Goal: Task Accomplishment & Management: Manage account settings

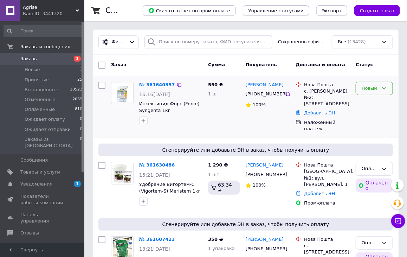
click at [379, 87] on div "Новый" at bounding box center [374, 89] width 37 height 14
click at [381, 99] on li "Принят" at bounding box center [374, 102] width 37 height 13
click at [39, 181] on span "Уведомления" at bounding box center [36, 184] width 32 height 6
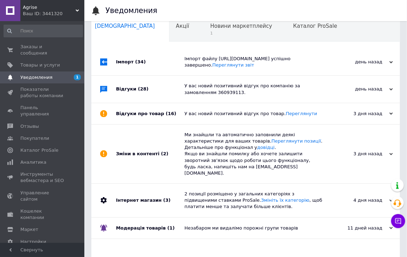
scroll to position [26, 0]
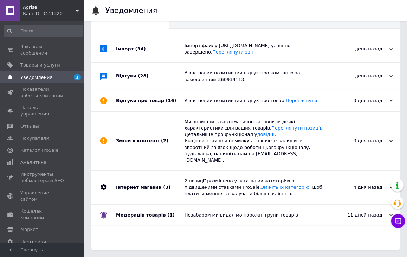
click at [198, 218] on div "Незабаром ми видалімо порожні групи товарів" at bounding box center [254, 215] width 138 height 6
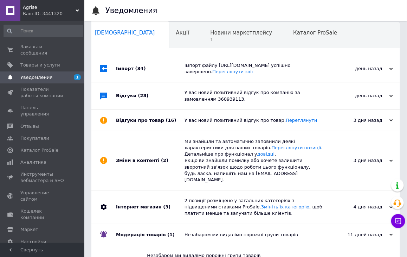
scroll to position [0, 0]
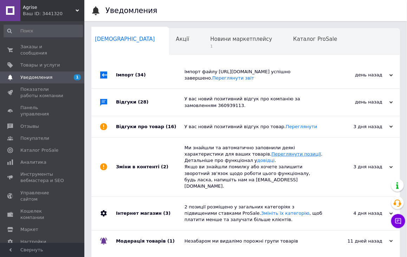
click at [271, 156] on link "Переглянути позиції" at bounding box center [296, 153] width 50 height 5
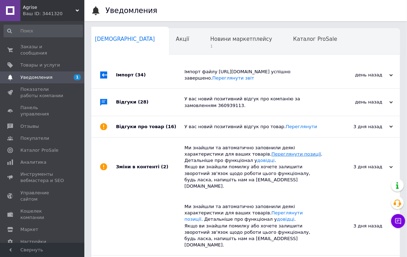
scroll to position [23, 0]
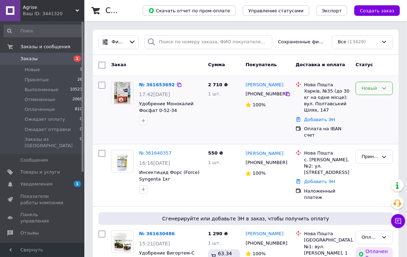
click at [374, 86] on div "Новый" at bounding box center [370, 88] width 17 height 7
click at [381, 103] on li "Принят" at bounding box center [374, 102] width 37 height 13
click at [101, 121] on div at bounding box center [102, 110] width 13 height 63
